Goal: Task Accomplishment & Management: Use online tool/utility

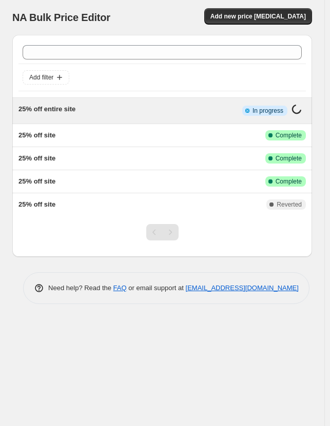
click at [150, 109] on div "25% off entire site" at bounding box center [129, 110] width 223 height 13
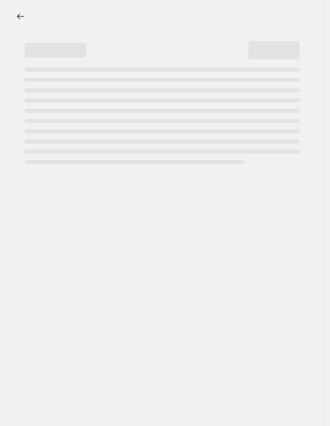
select select "percentage"
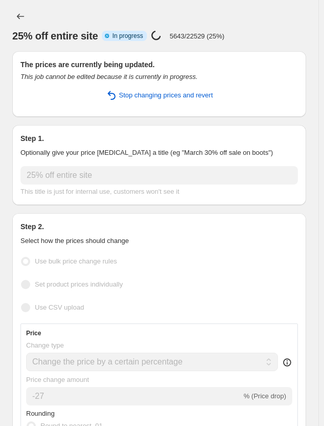
select select "collection"
